Goal: Find specific page/section: Find specific page/section

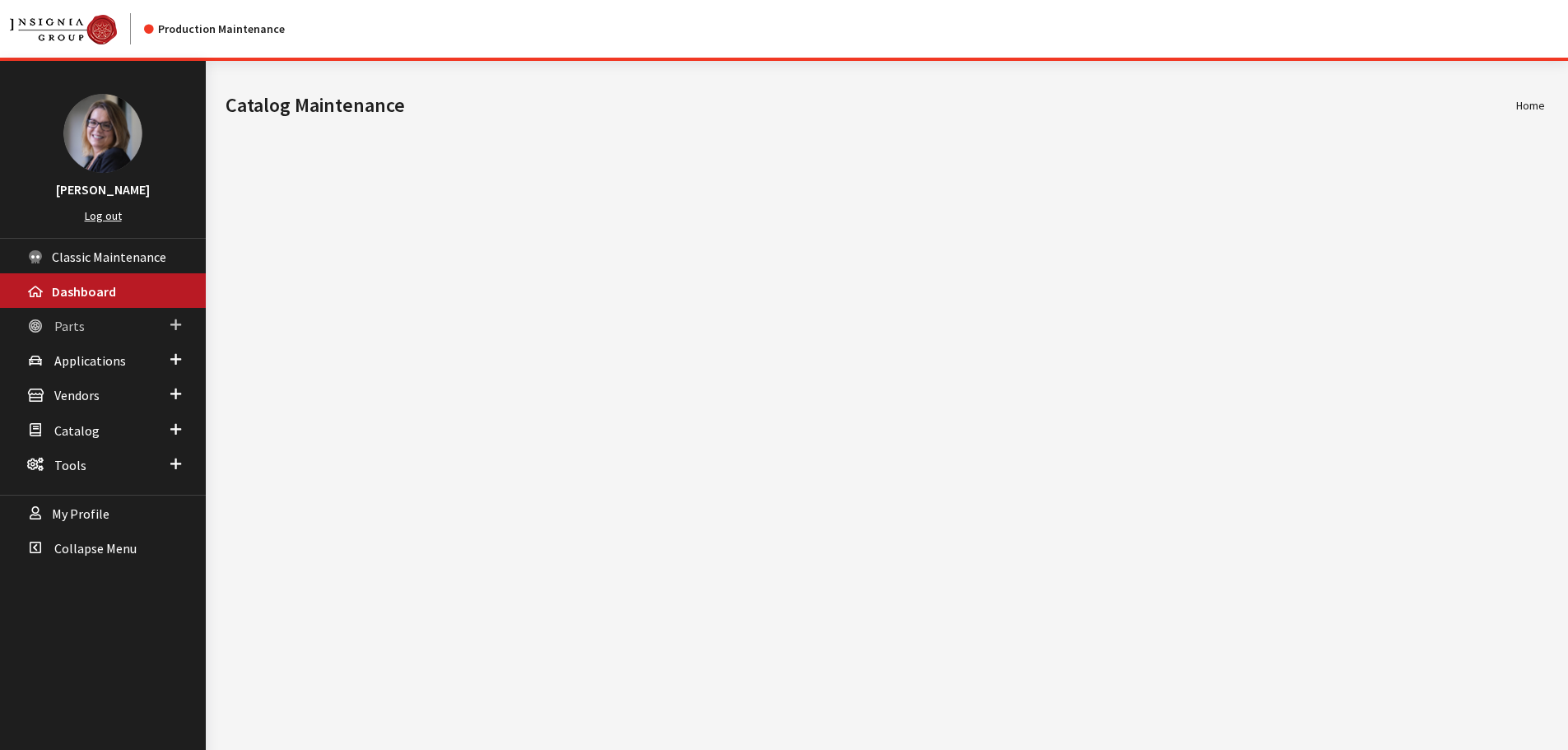
click at [175, 323] on span at bounding box center [175, 325] width 11 height 22
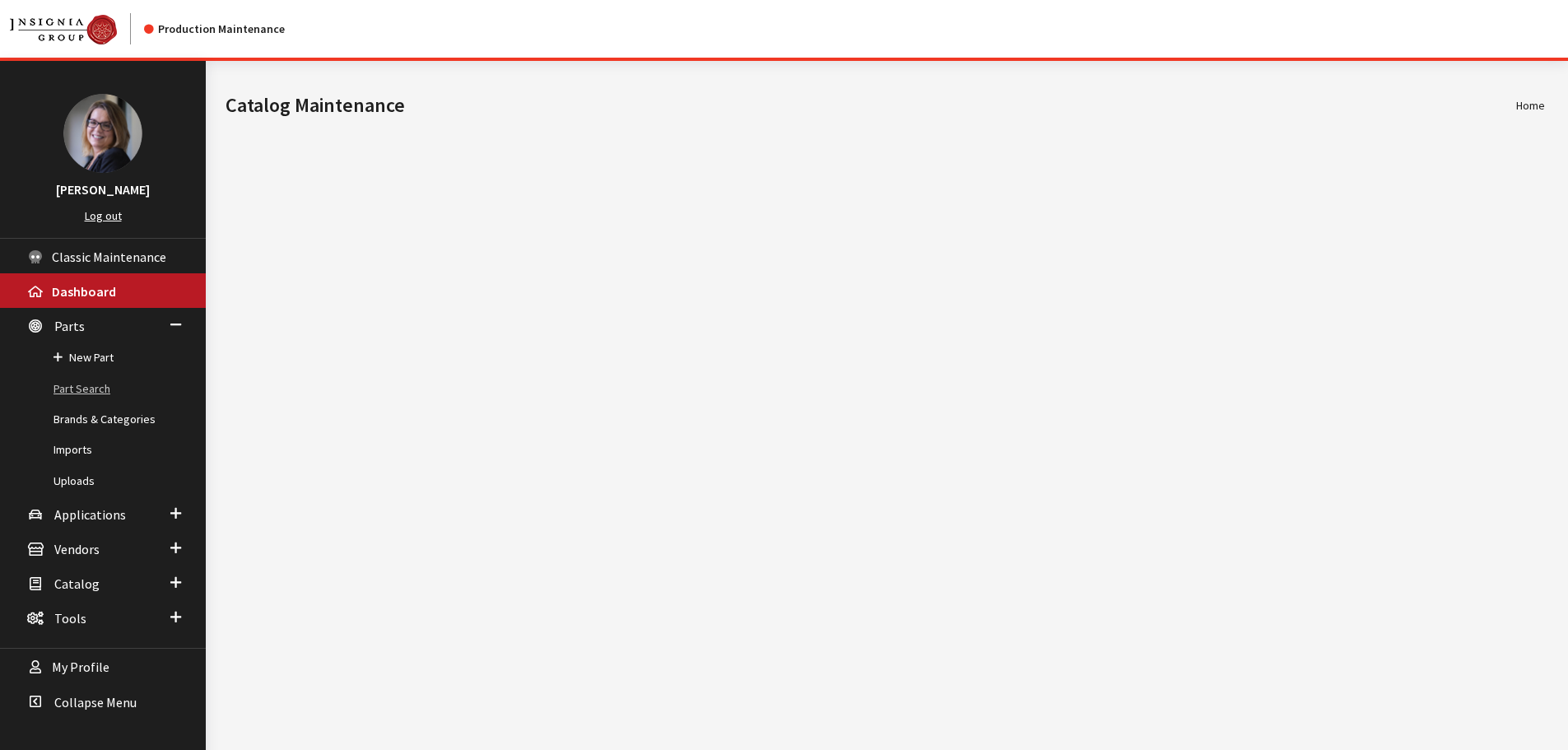
click at [107, 390] on link "Part Search" at bounding box center [103, 388] width 206 height 31
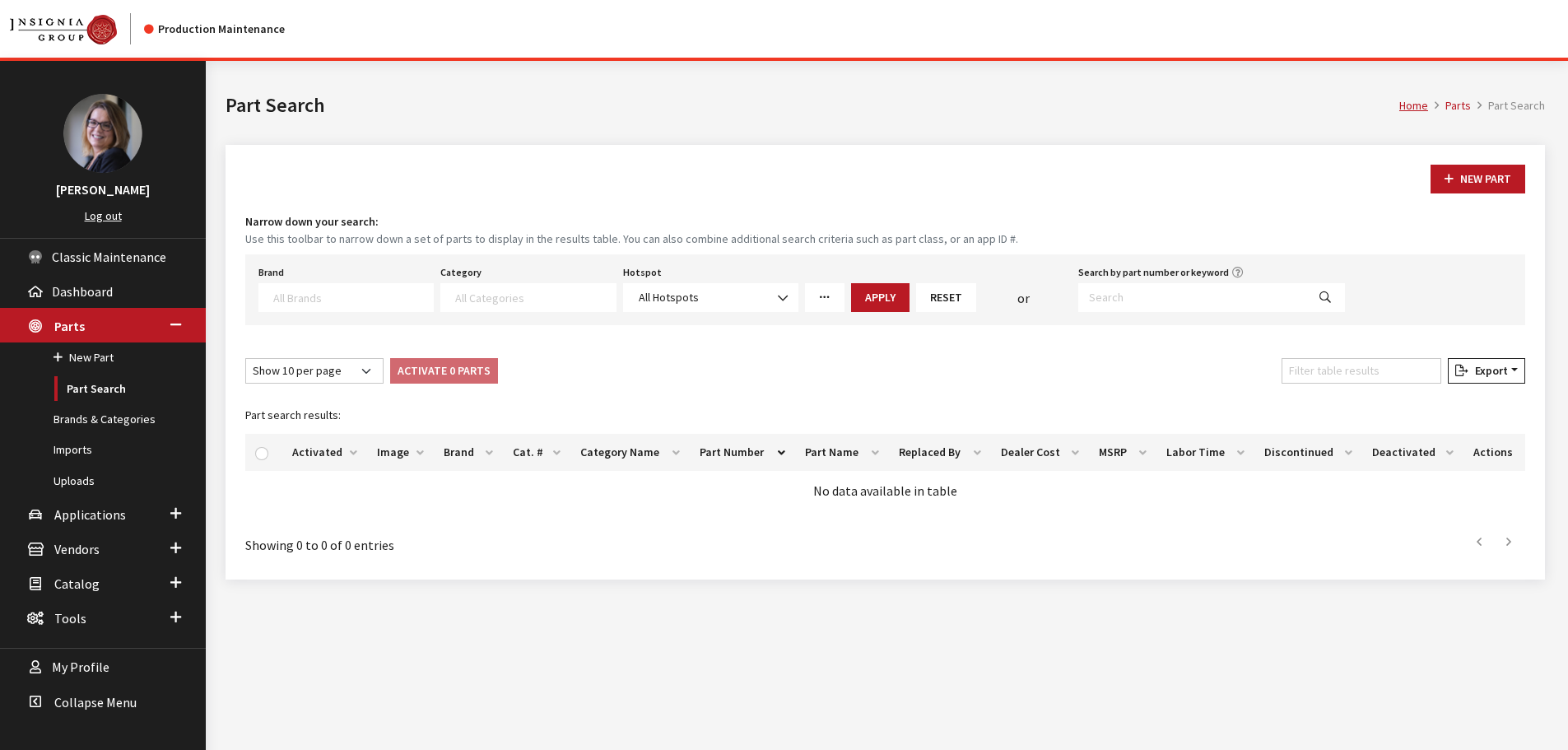
select select
click at [280, 292] on textarea "Search" at bounding box center [354, 296] width 160 height 15
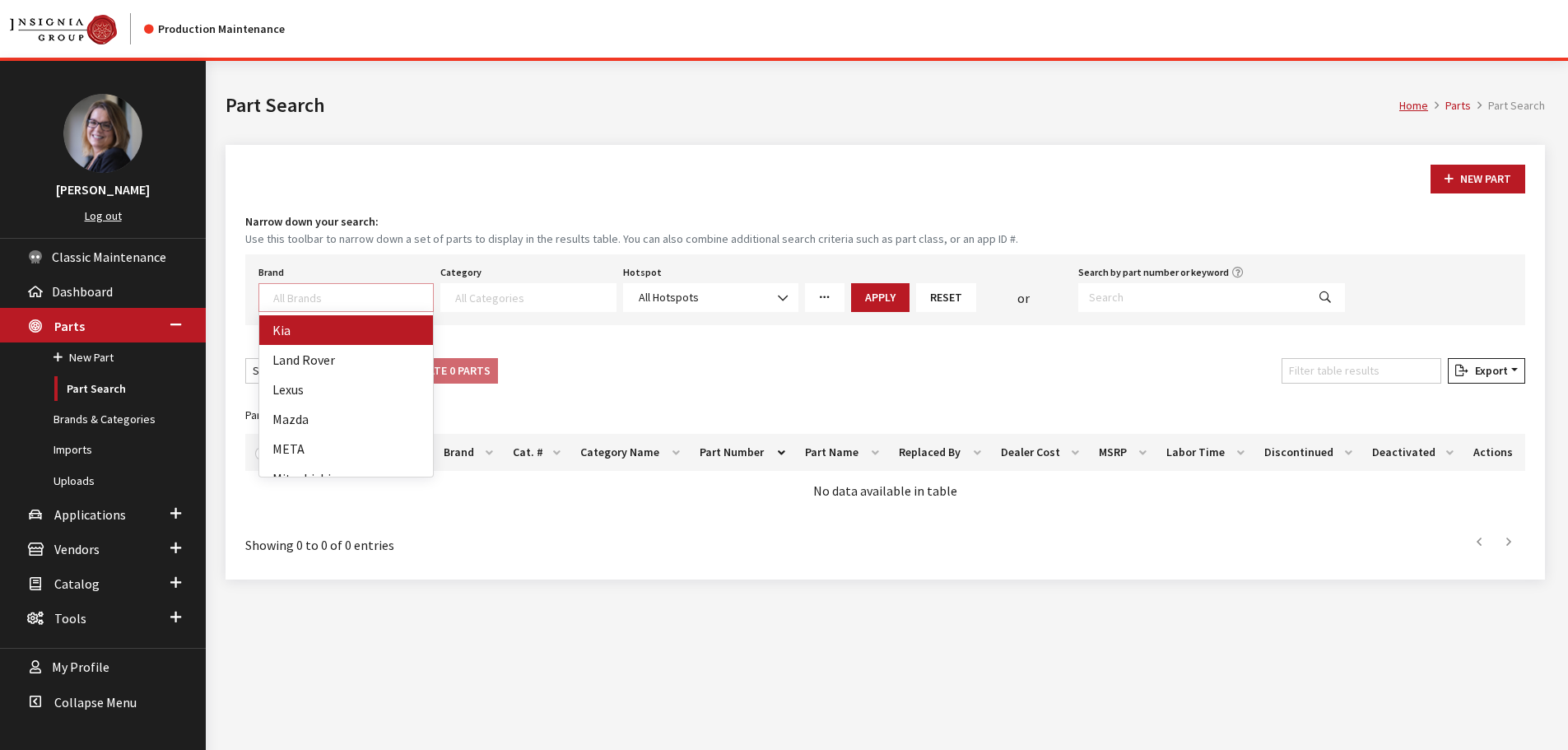
select select "58"
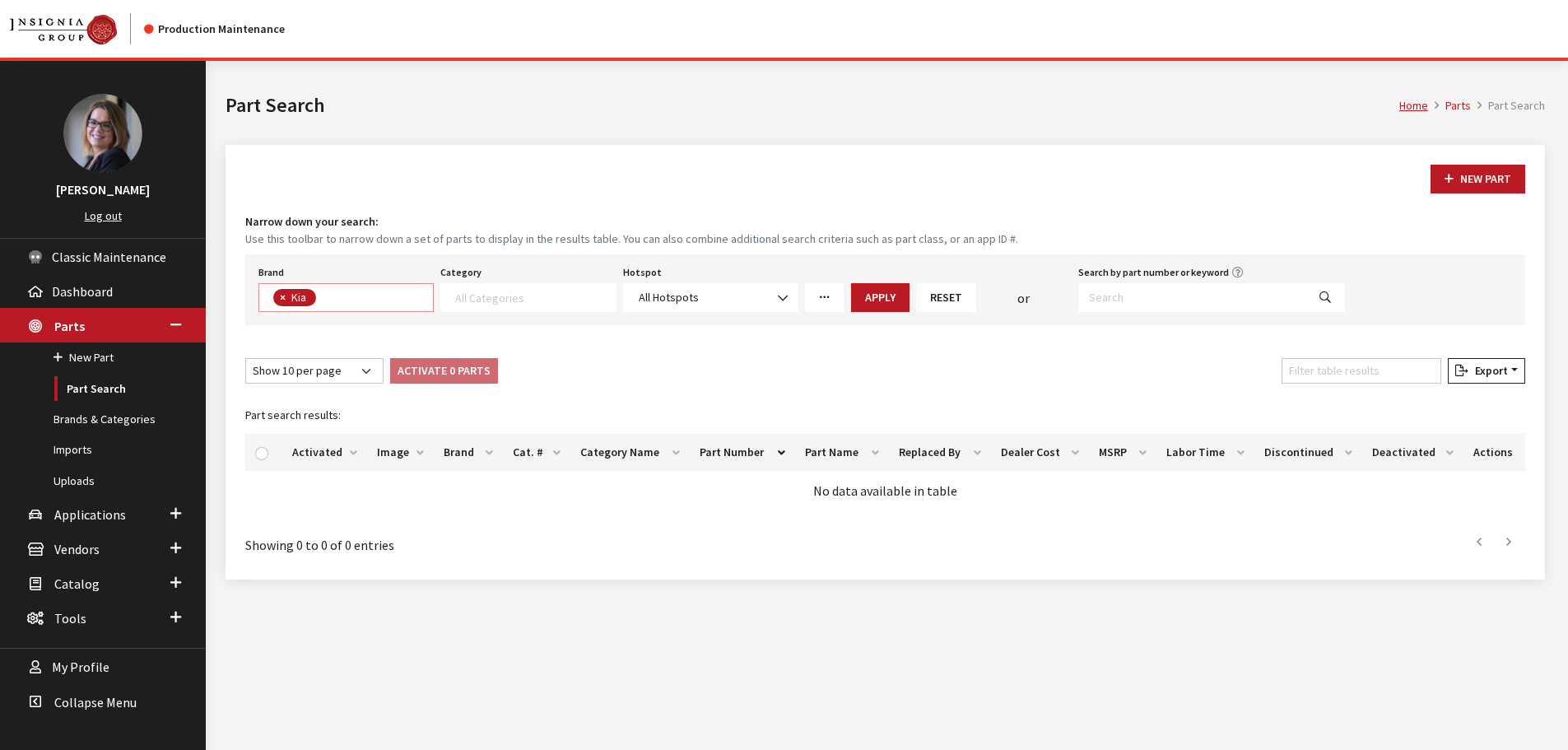
scroll to position [219, 0]
click at [505, 303] on textarea "Search" at bounding box center [536, 296] width 160 height 15
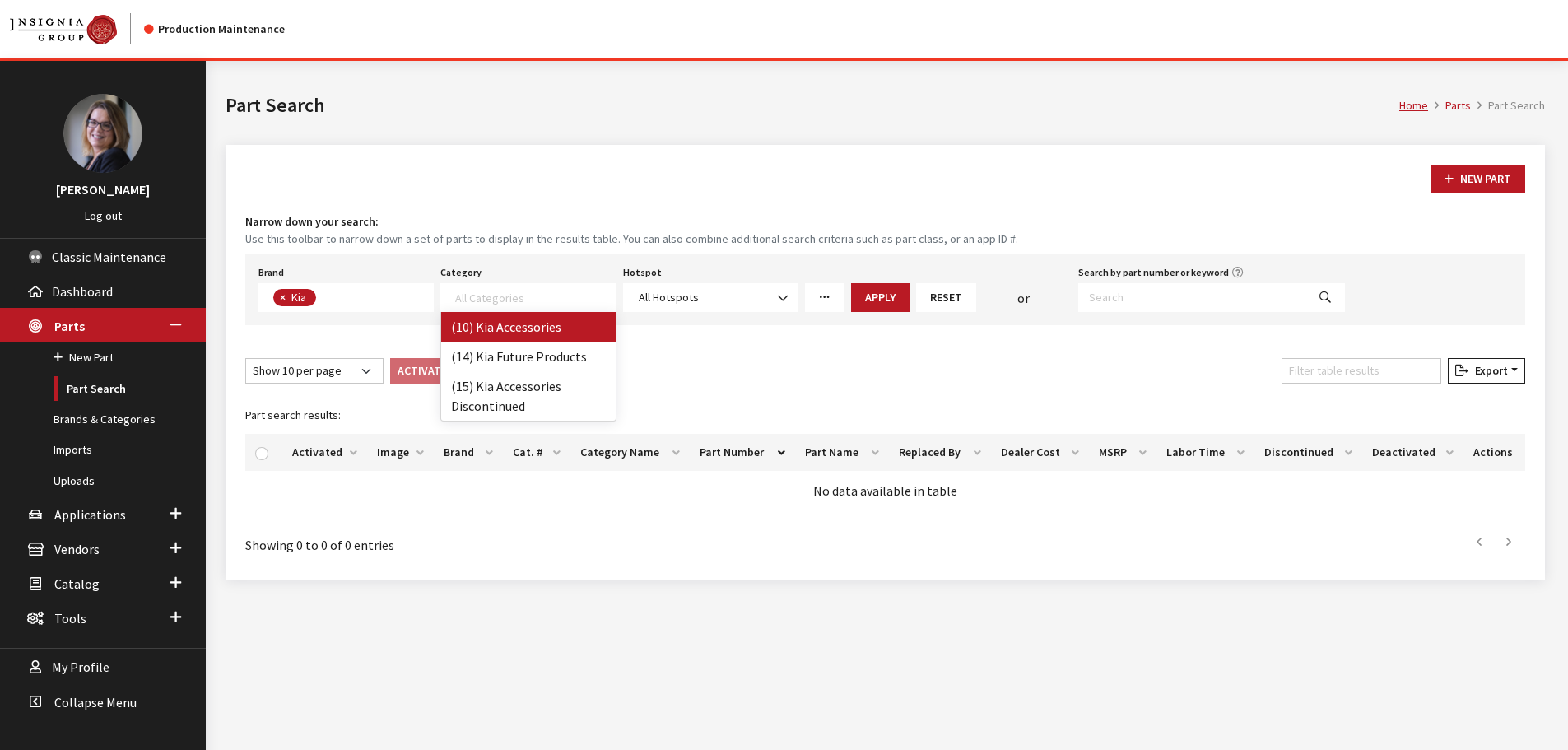
select select "238"
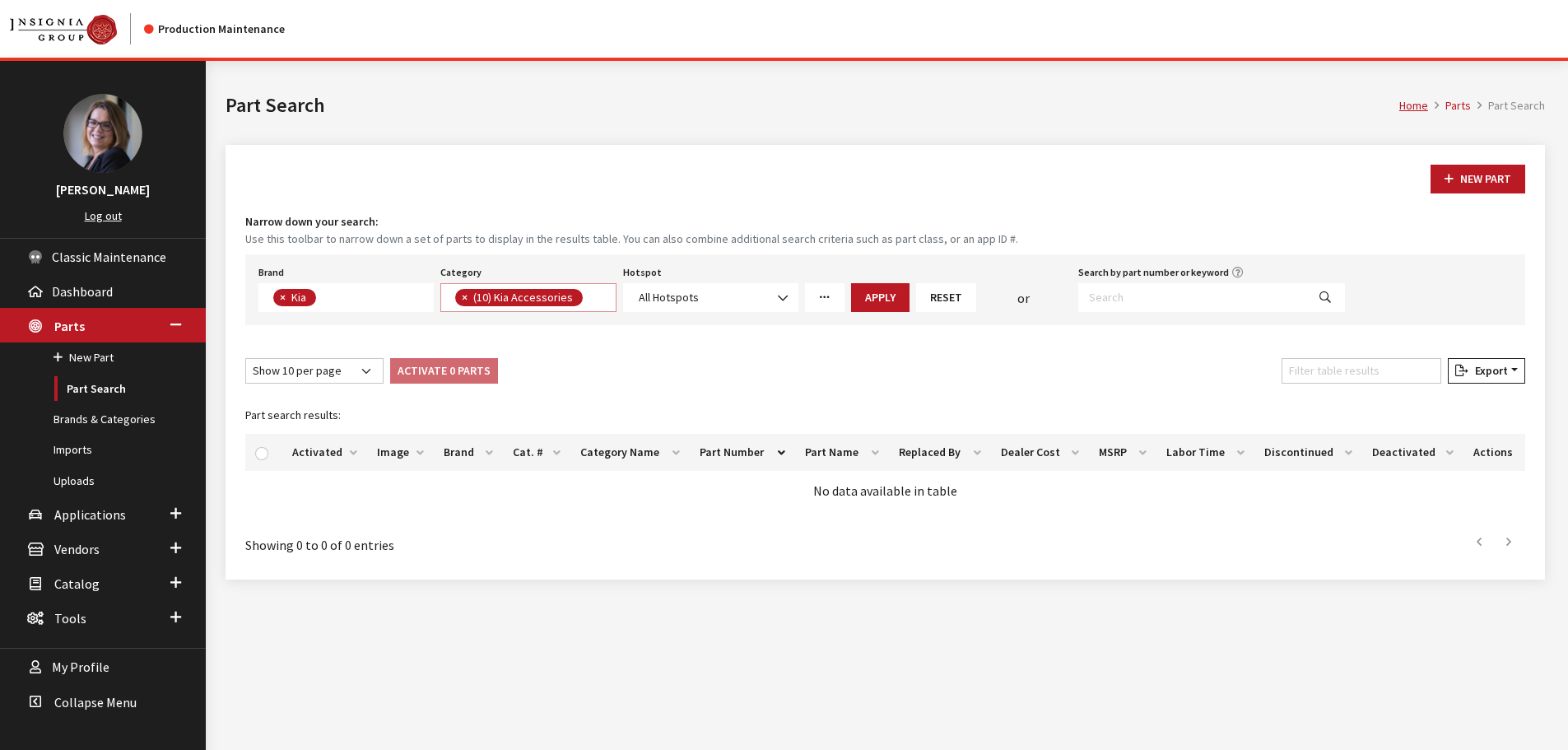
click at [885, 295] on button "Apply" at bounding box center [879, 297] width 58 height 29
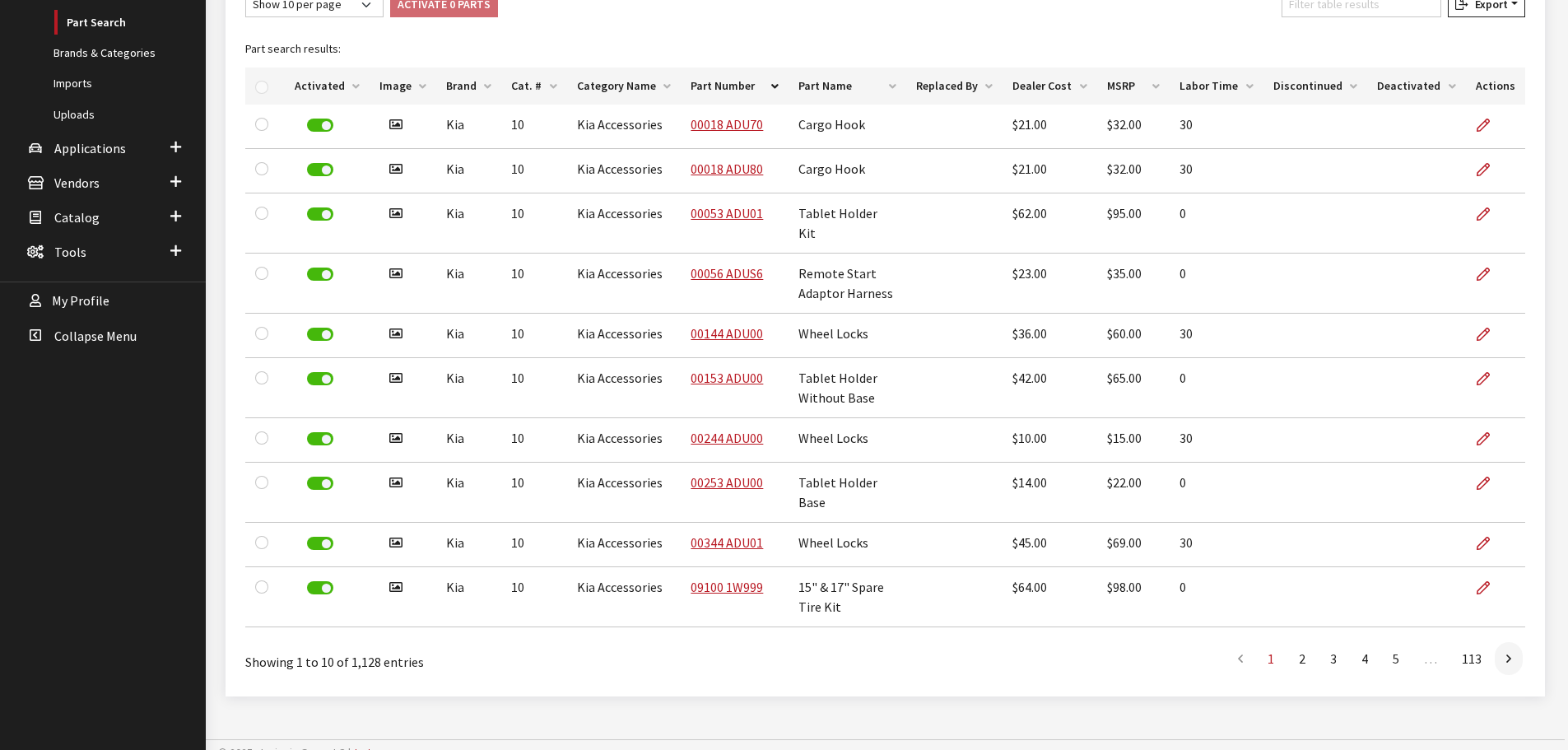
scroll to position [0, 0]
